Goal: Transaction & Acquisition: Purchase product/service

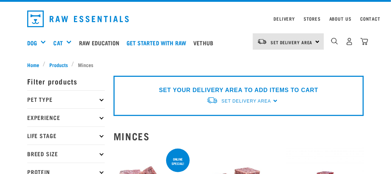
scroll to position [12, 0]
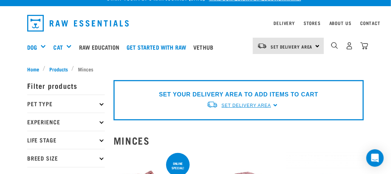
click at [228, 106] on span "Set Delivery Area" at bounding box center [246, 105] width 49 height 5
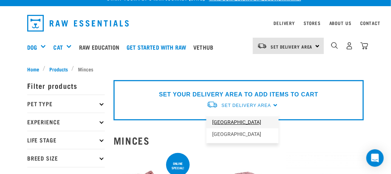
click at [228, 122] on link "[GEOGRAPHIC_DATA]" at bounding box center [242, 122] width 72 height 12
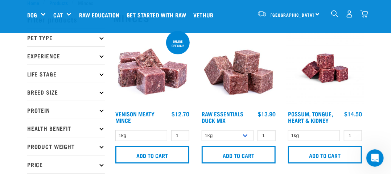
scroll to position [21, 0]
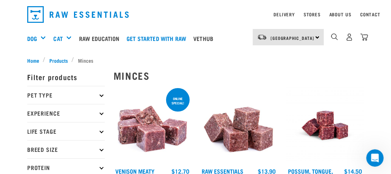
click at [48, 93] on p "Pet Type" at bounding box center [66, 95] width 78 height 18
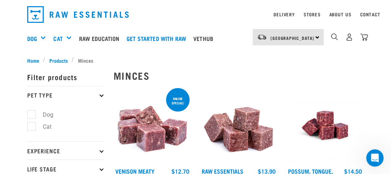
click at [32, 116] on label "Dog" at bounding box center [43, 114] width 25 height 9
click at [32, 116] on input "Dog" at bounding box center [29, 113] width 5 height 5
checkbox input "true"
click at [51, 148] on p "Experience" at bounding box center [66, 150] width 78 height 18
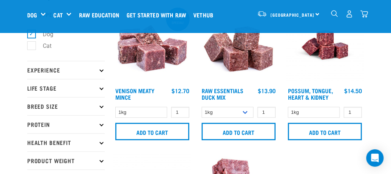
scroll to position [48, 0]
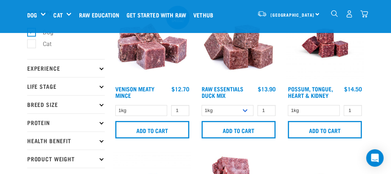
click at [50, 107] on p "Breed Size" at bounding box center [66, 104] width 78 height 18
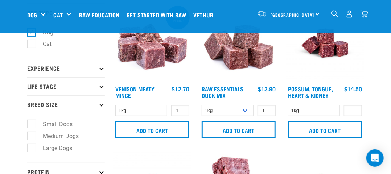
click at [33, 124] on label "Small Dogs" at bounding box center [53, 124] width 44 height 9
click at [32, 124] on input "Small Dogs" at bounding box center [29, 123] width 5 height 5
checkbox input "true"
click at [50, 86] on p "Life Stage" at bounding box center [66, 86] width 78 height 18
